Goal: Find specific page/section: Find specific page/section

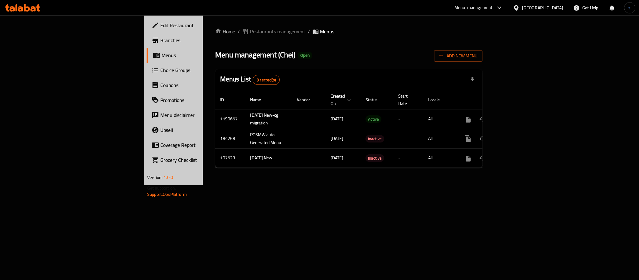
click at [250, 30] on span "Restaurants management" at bounding box center [277, 31] width 55 height 7
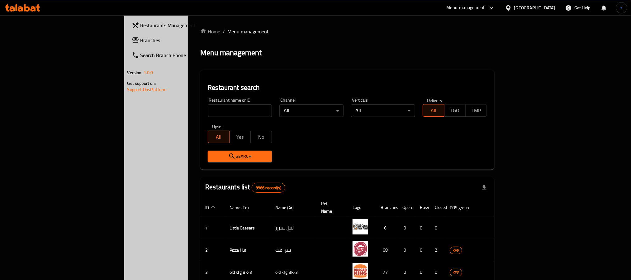
click at [141, 40] on span "Branches" at bounding box center [183, 39] width 84 height 7
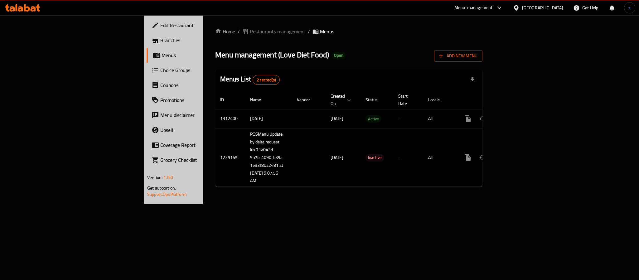
click at [250, 31] on span "Restaurants management" at bounding box center [277, 31] width 55 height 7
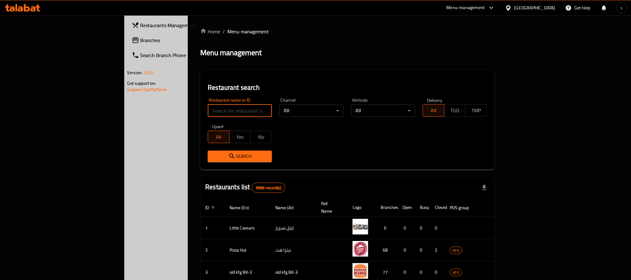
click at [208, 111] on input "search" at bounding box center [240, 110] width 64 height 12
paste input "667051"
type input "667051"
click button "Search" at bounding box center [240, 157] width 64 height 12
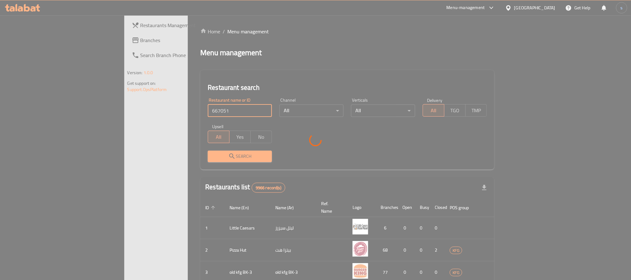
click button "Search" at bounding box center [240, 157] width 64 height 12
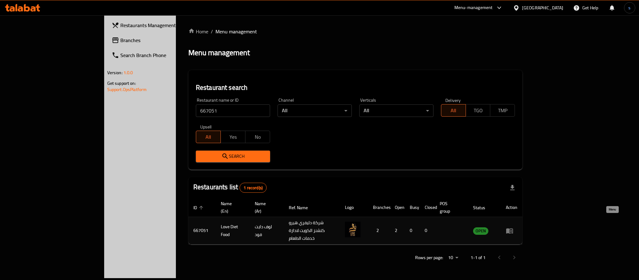
click at [513, 227] on icon "enhanced table" at bounding box center [509, 230] width 7 height 7
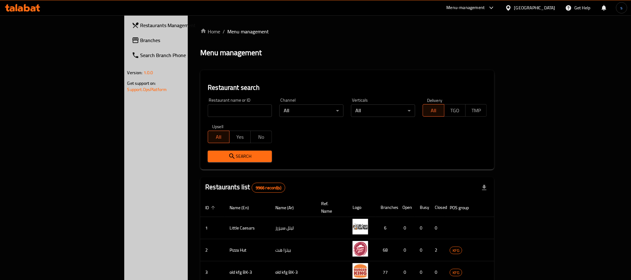
click at [208, 109] on input "search" at bounding box center [240, 110] width 64 height 12
paste input "667051"
type input "667051"
click button "Search" at bounding box center [240, 157] width 64 height 12
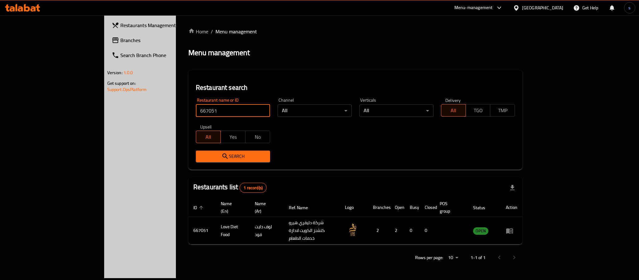
click button "Search" at bounding box center [233, 157] width 74 height 12
drag, startPoint x: 607, startPoint y: 222, endPoint x: 600, endPoint y: 219, distance: 7.2
click at [513, 228] on icon "enhanced table" at bounding box center [509, 230] width 7 height 5
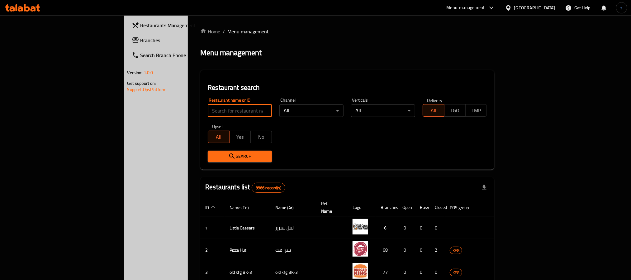
click at [208, 113] on input "search" at bounding box center [240, 110] width 64 height 12
paste input "667051"
type input "667051"
click button "Search" at bounding box center [240, 157] width 64 height 12
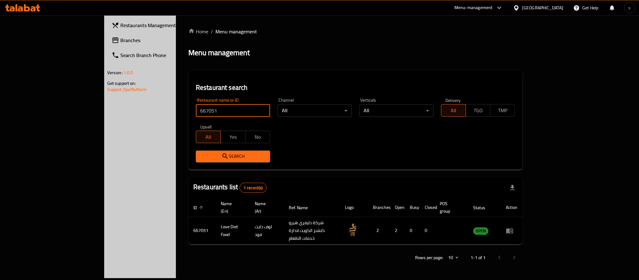
click button "Search" at bounding box center [233, 157] width 74 height 12
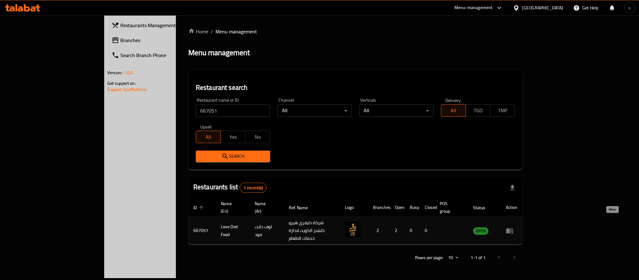
click at [513, 227] on icon "enhanced table" at bounding box center [509, 230] width 7 height 7
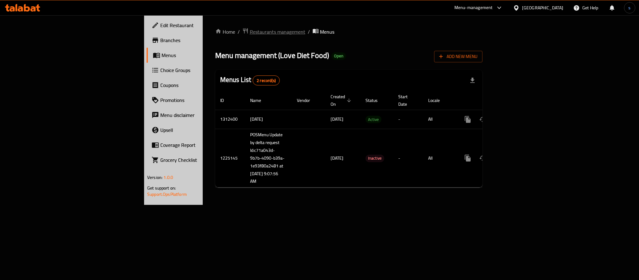
click at [250, 35] on span "Restaurants management" at bounding box center [277, 31] width 55 height 7
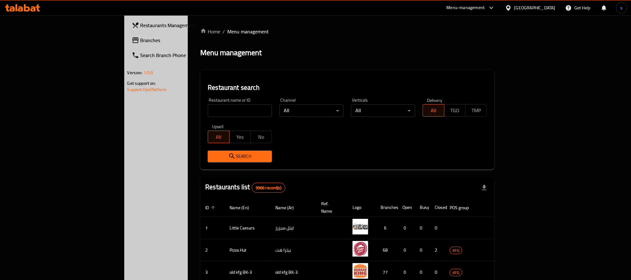
click at [141, 40] on span "Branches" at bounding box center [183, 39] width 84 height 7
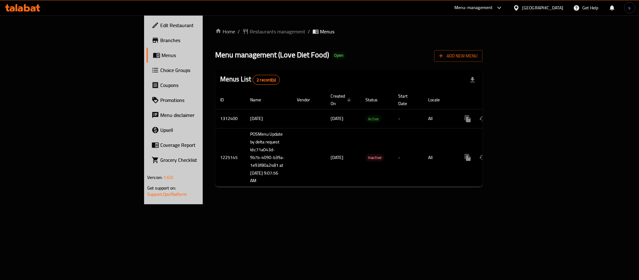
click at [215, 36] on div "Home / Restaurants management / Menus Menu management ( Love Diet Food ) Open A…" at bounding box center [348, 110] width 267 height 164
click at [250, 30] on span "Restaurants management" at bounding box center [277, 31] width 55 height 7
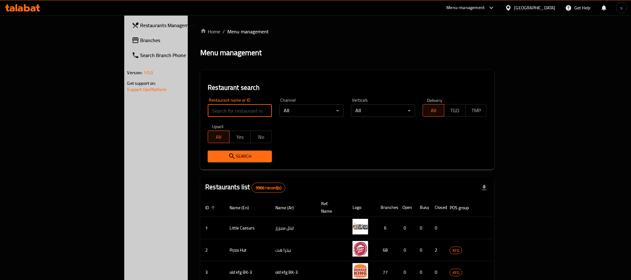
click at [208, 109] on input "search" at bounding box center [240, 110] width 64 height 12
paste input "667051"
type input "667051"
click button "Search" at bounding box center [240, 157] width 64 height 12
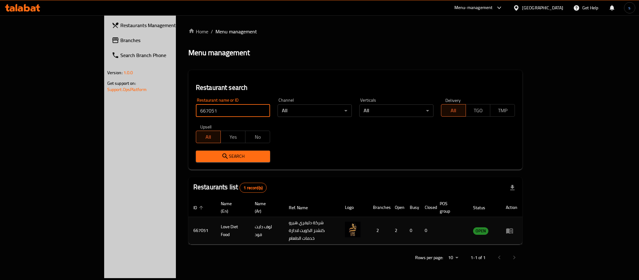
click at [513, 228] on icon "enhanced table" at bounding box center [509, 230] width 7 height 5
